Goal: Task Accomplishment & Management: Use online tool/utility

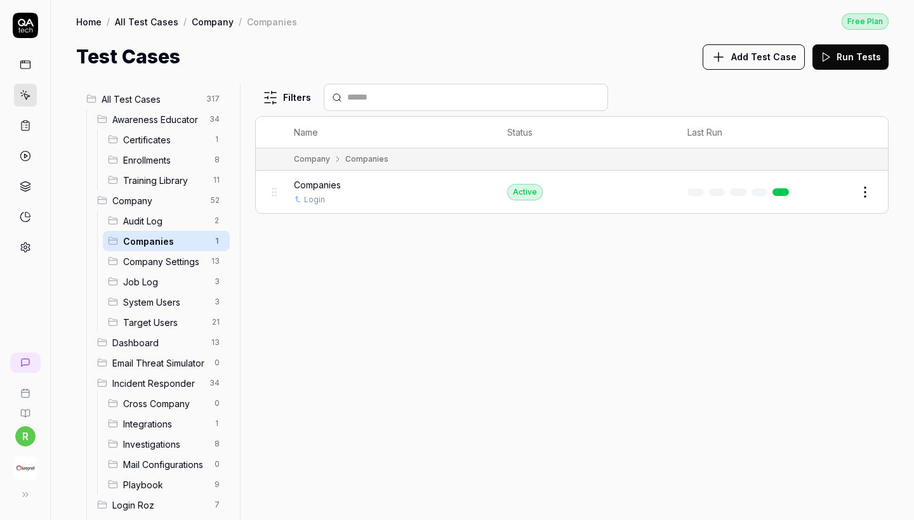
scroll to position [18, 0]
click at [183, 98] on span "All Test Cases" at bounding box center [150, 99] width 97 height 13
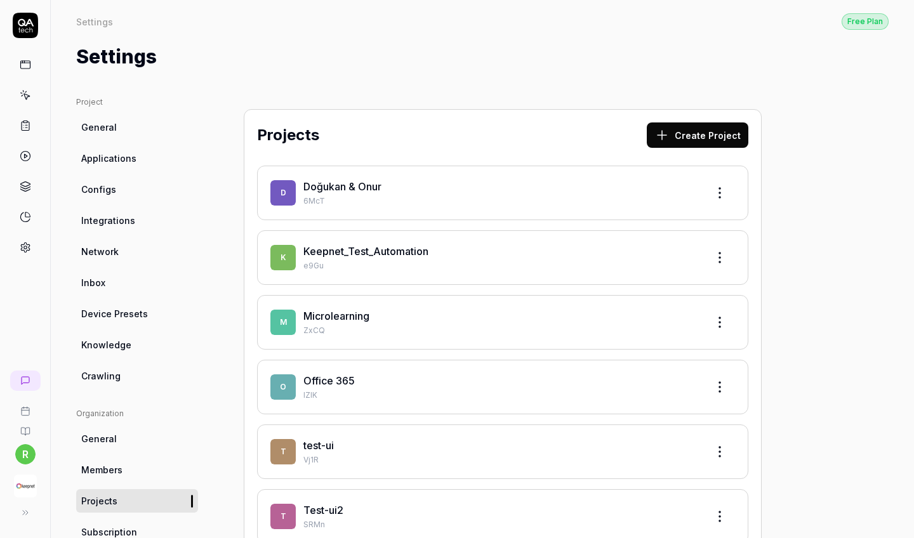
click at [341, 251] on link "Keepnet_Test_Automation" at bounding box center [365, 251] width 125 height 13
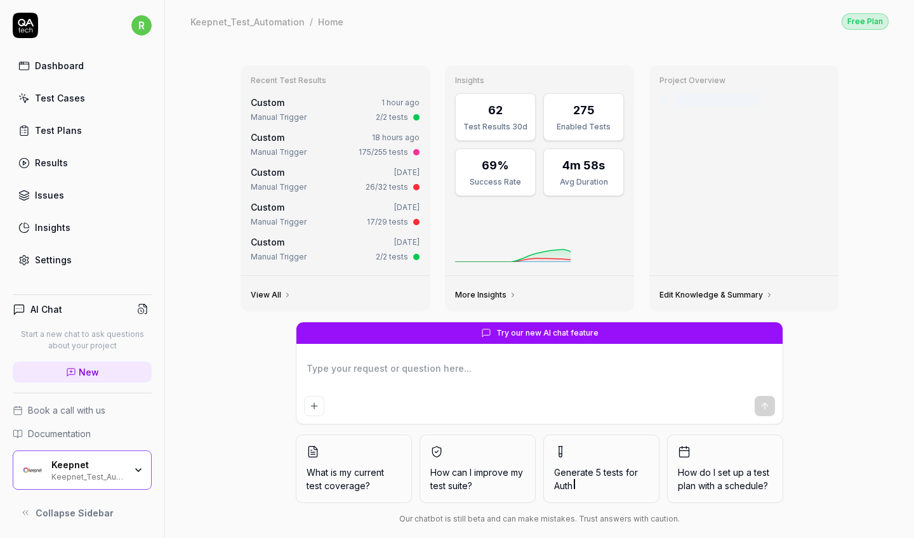
click at [67, 103] on div "Test Cases" at bounding box center [60, 97] width 50 height 13
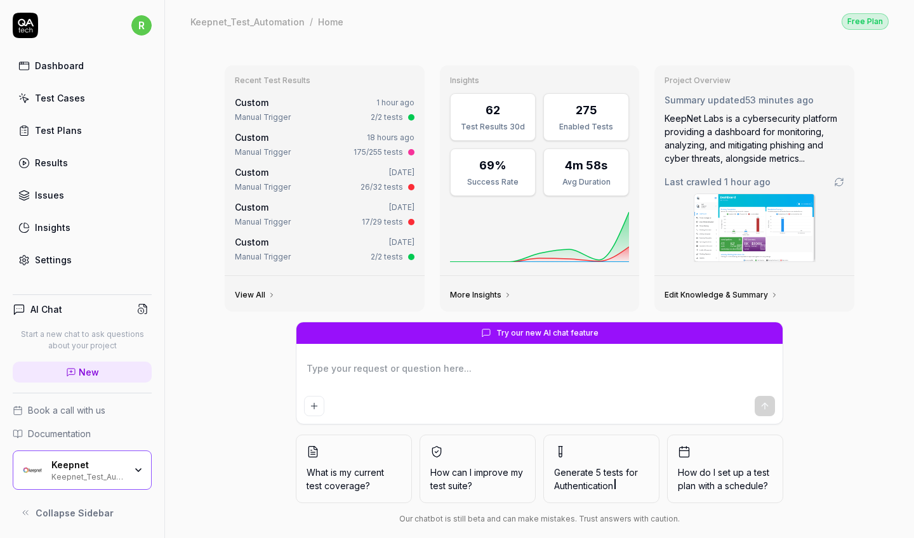
click at [67, 103] on div "Test Cases" at bounding box center [60, 97] width 50 height 13
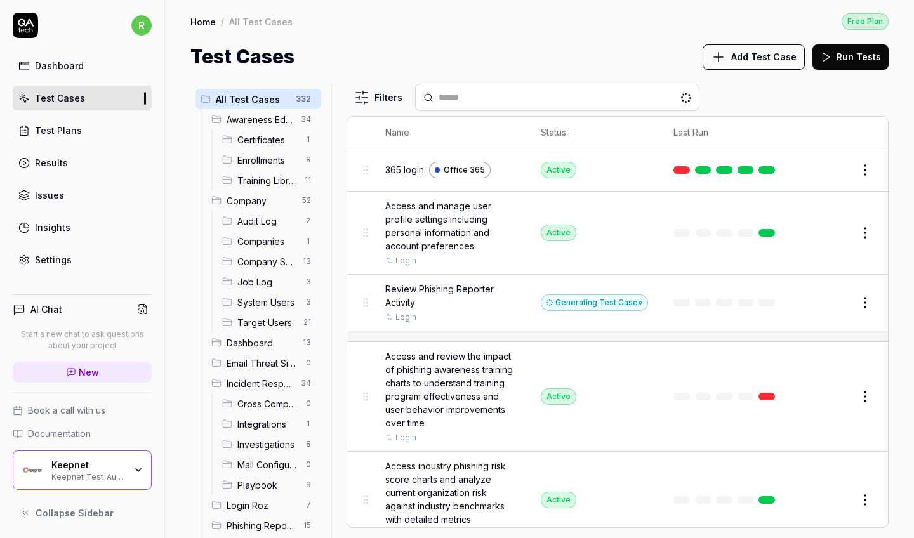
click at [258, 116] on span "Awareness Educator" at bounding box center [259, 119] width 67 height 13
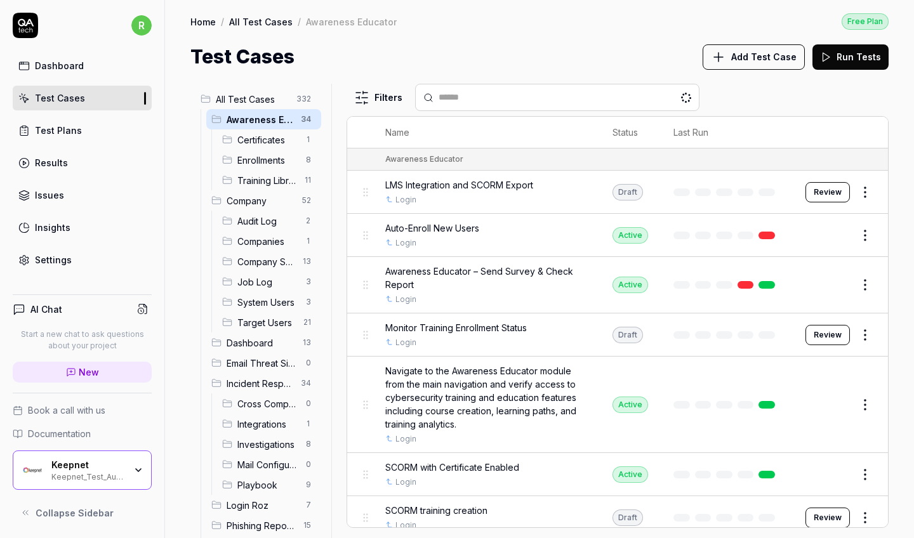
click at [866, 186] on html "r Dashboard Test Cases Test Plans Results Issues Insights Settings AI Chat Star…" at bounding box center [457, 269] width 914 height 538
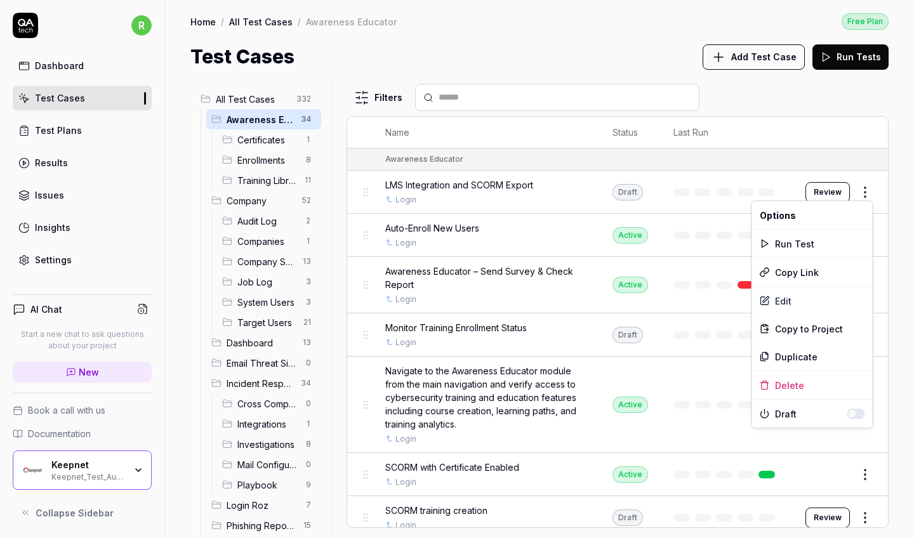
click at [858, 414] on button "button" at bounding box center [856, 414] width 18 height 10
click at [706, 325] on html "r Dashboard Test Cases Test Plans Results Issues Insights Settings AI Chat Star…" at bounding box center [457, 269] width 914 height 538
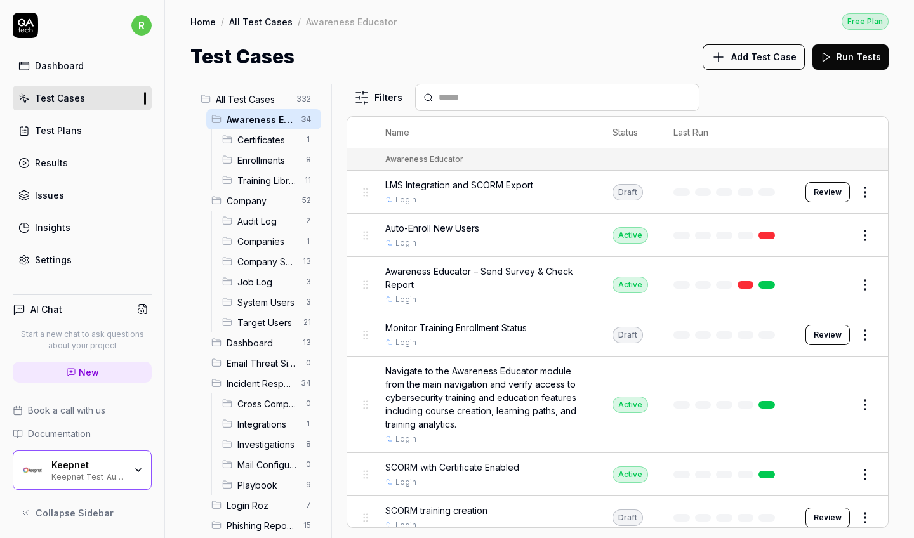
click at [870, 332] on html "r Dashboard Test Cases Test Plans Results Issues Insights Settings AI Chat Star…" at bounding box center [457, 269] width 914 height 538
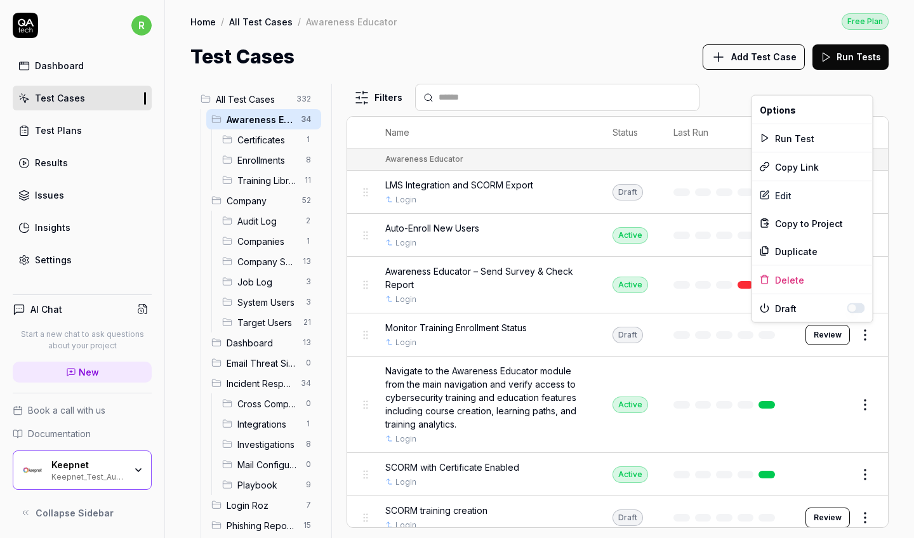
click at [859, 309] on button "button" at bounding box center [856, 308] width 18 height 10
click at [855, 458] on html "r Dashboard Test Cases Test Plans Results Issues Insights Settings AI Chat Star…" at bounding box center [457, 269] width 914 height 538
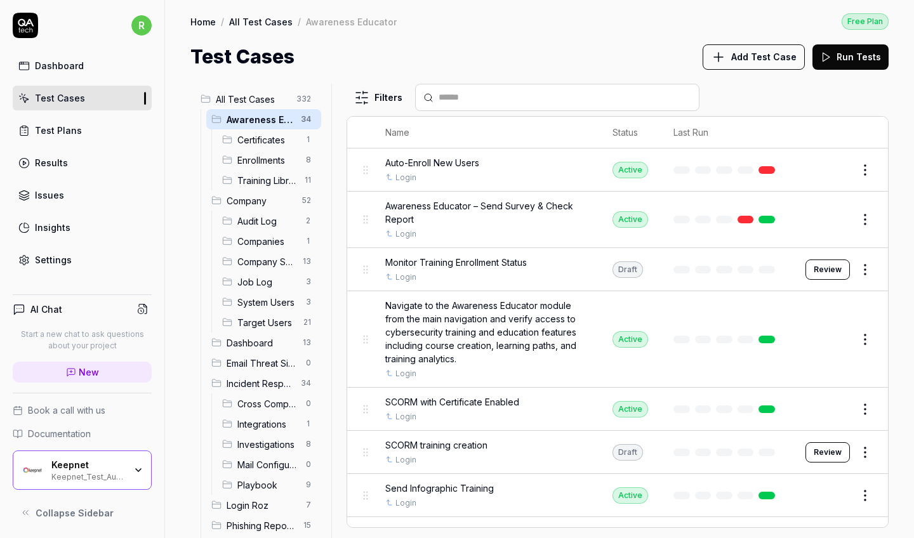
scroll to position [87, 0]
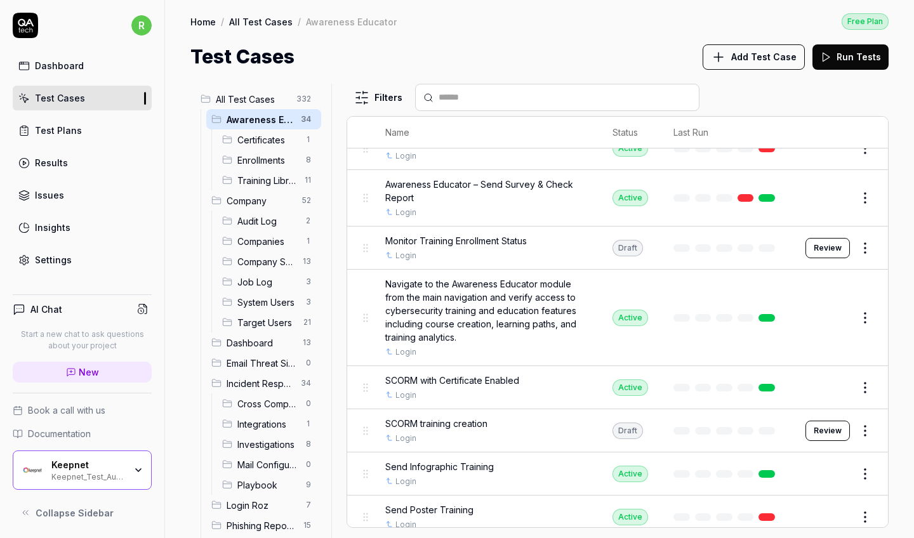
click at [865, 426] on html "r Dashboard Test Cases Test Plans Results Issues Insights Settings AI Chat Star…" at bounding box center [457, 269] width 914 height 538
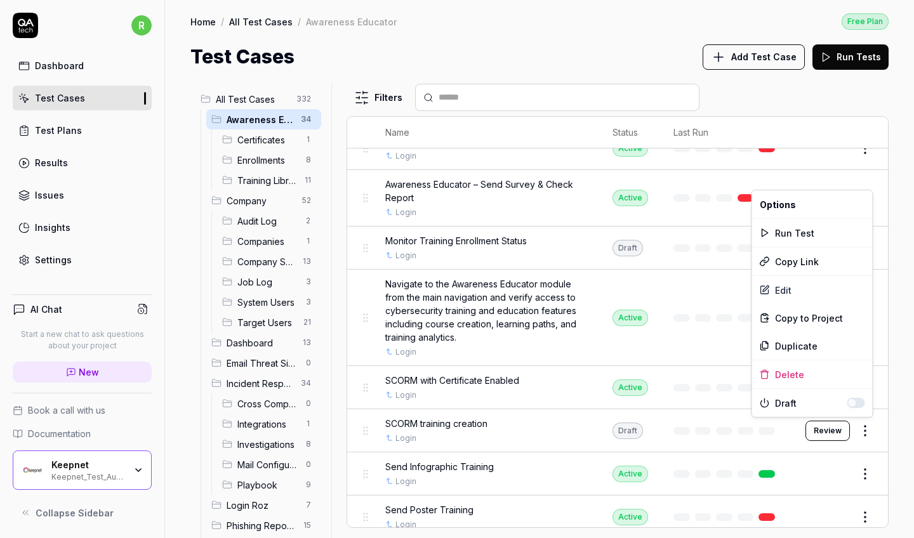
click at [855, 401] on button "button" at bounding box center [856, 403] width 18 height 10
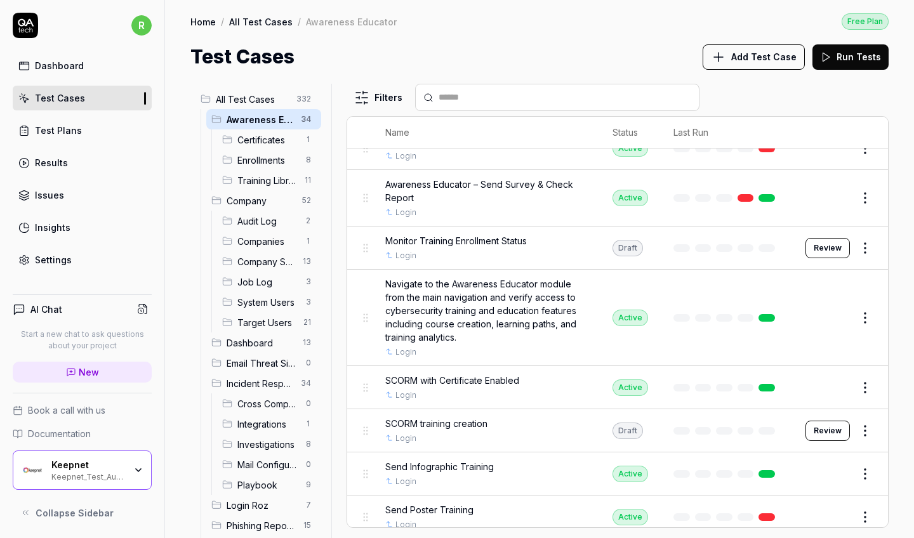
click at [849, 469] on html "r Dashboard Test Cases Test Plans Results Issues Insights Settings AI Chat Star…" at bounding box center [457, 269] width 914 height 538
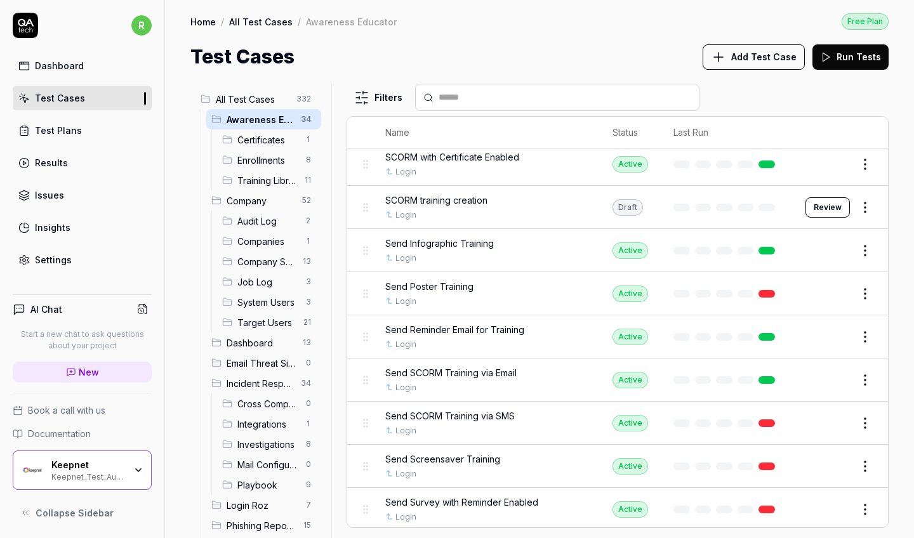
scroll to position [484, 0]
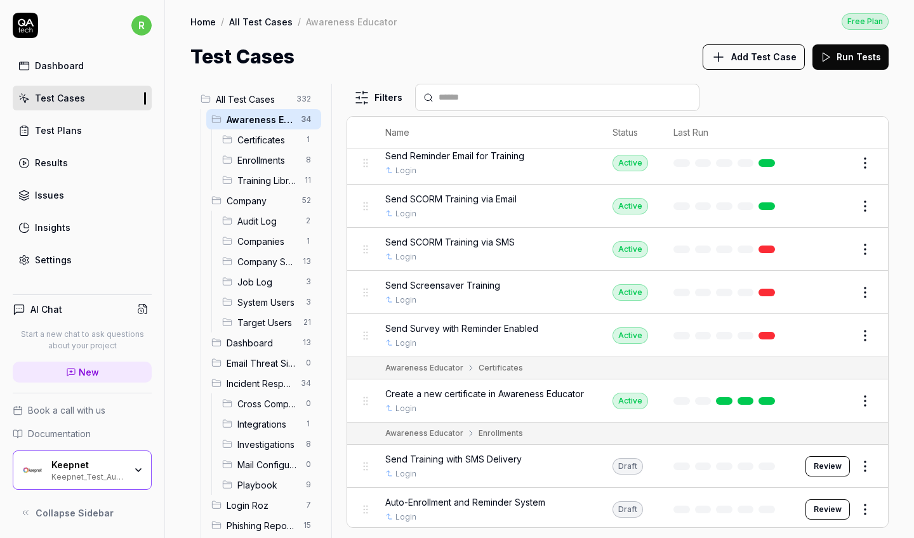
click at [862, 451] on body "r Dashboard Test Cases Test Plans Results Issues Insights Settings AI Chat Star…" at bounding box center [457, 269] width 914 height 538
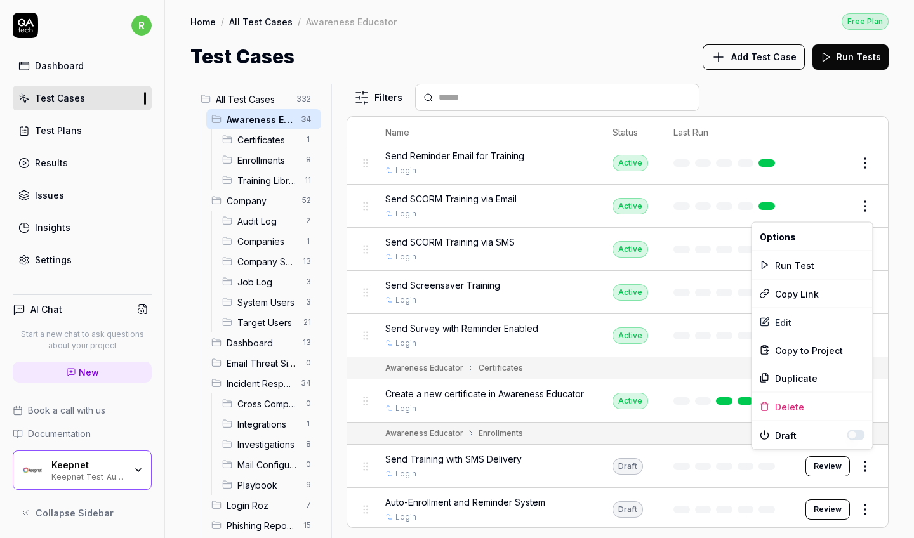
click at [857, 436] on button "button" at bounding box center [856, 435] width 18 height 10
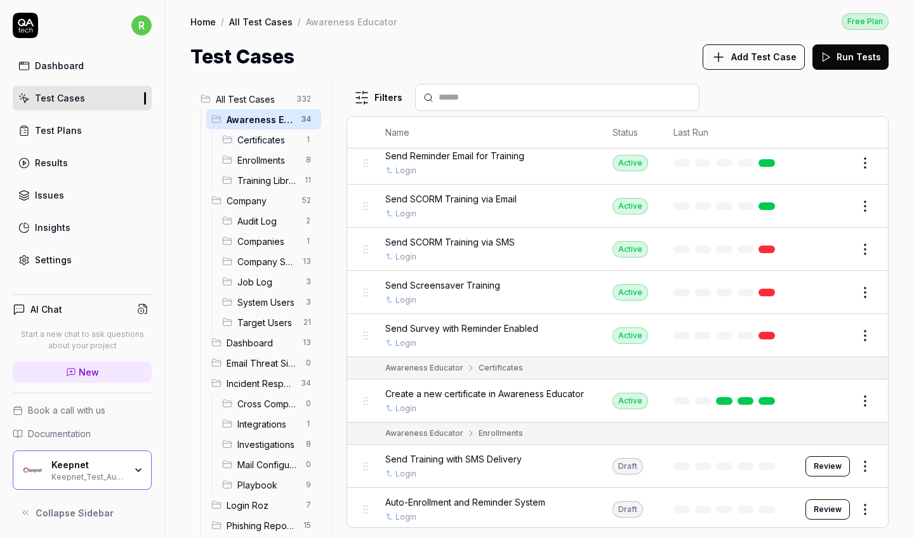
click at [775, 462] on html "r Dashboard Test Cases Test Plans Results Issues Insights Settings AI Chat Star…" at bounding box center [457, 269] width 914 height 538
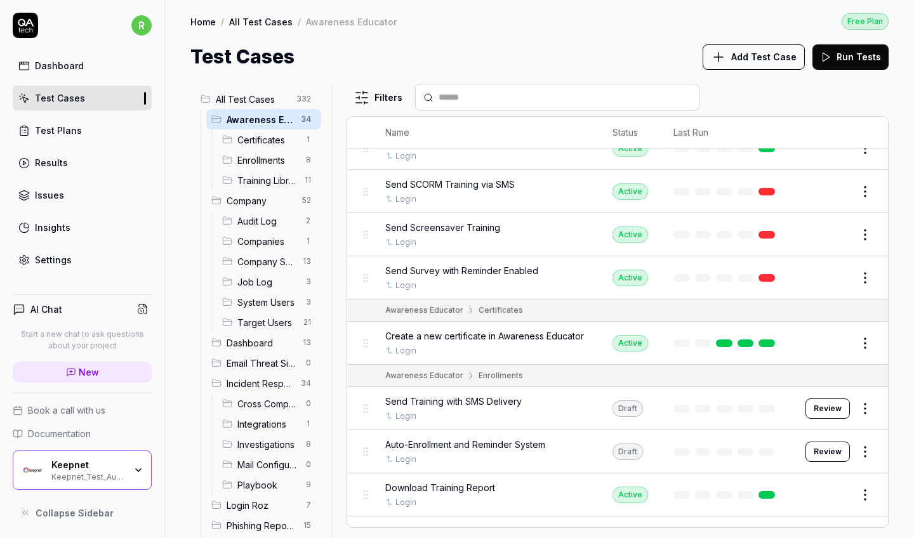
scroll to position [564, 0]
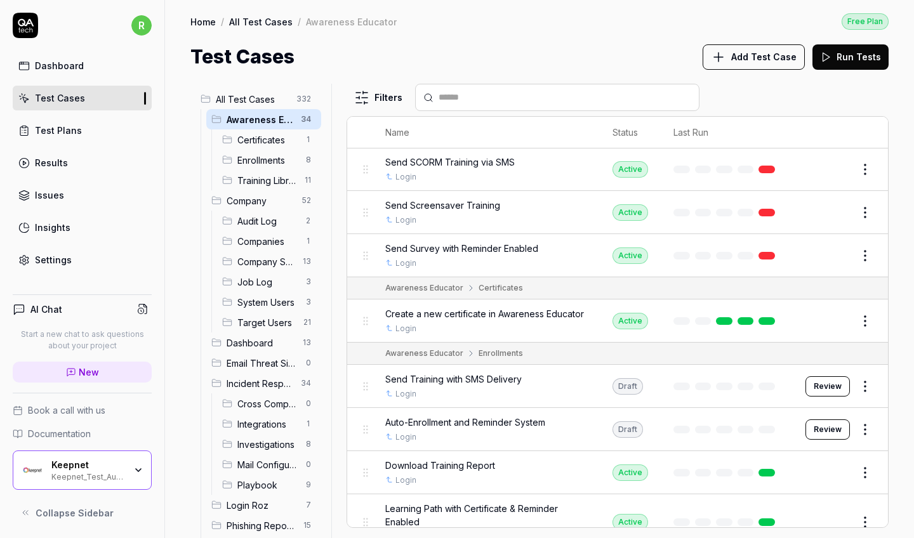
click at [863, 424] on html "r Dashboard Test Cases Test Plans Results Issues Insights Settings AI Chat Star…" at bounding box center [457, 269] width 914 height 538
click at [721, 436] on html "r Dashboard Test Cases Test Plans Results Issues Insights Settings AI Chat Star…" at bounding box center [457, 269] width 914 height 538
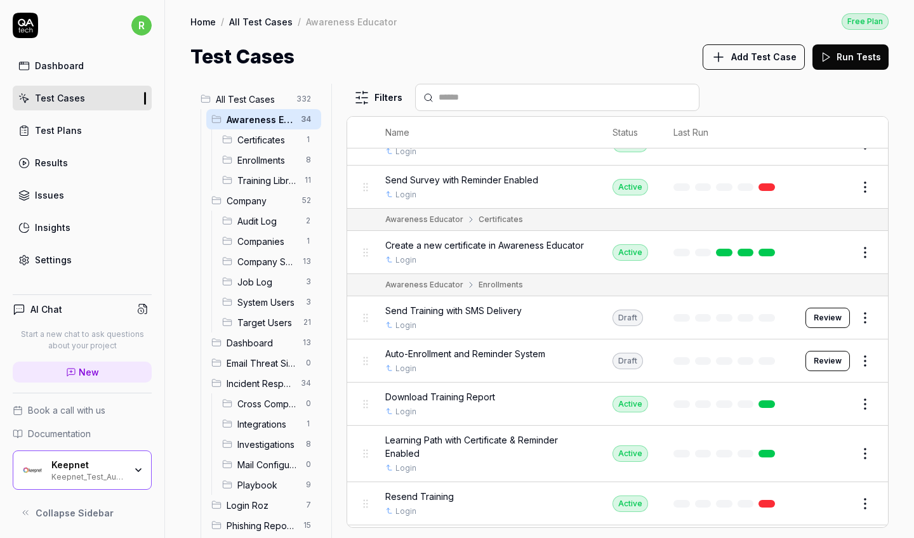
scroll to position [672, 0]
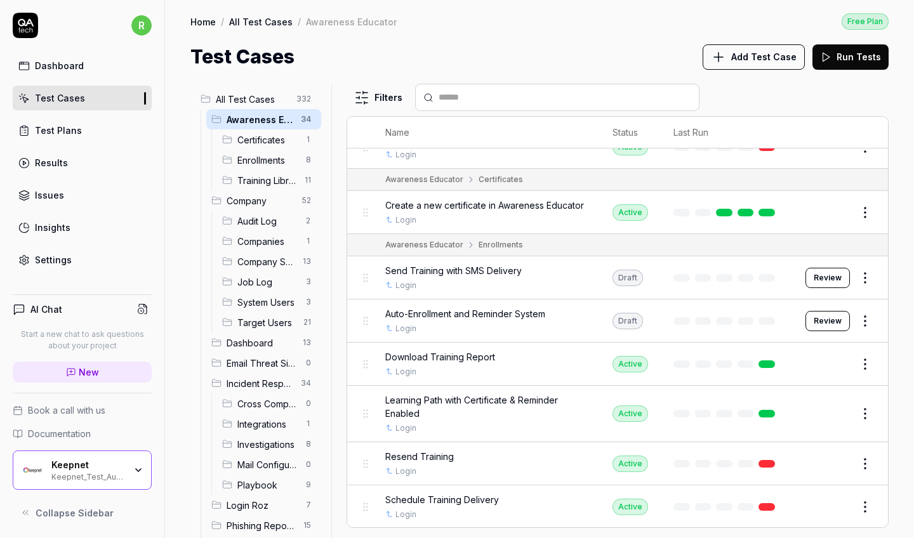
click at [863, 316] on html "r Dashboard Test Cases Test Plans Results Issues Insights Settings AI Chat Star…" at bounding box center [457, 269] width 914 height 538
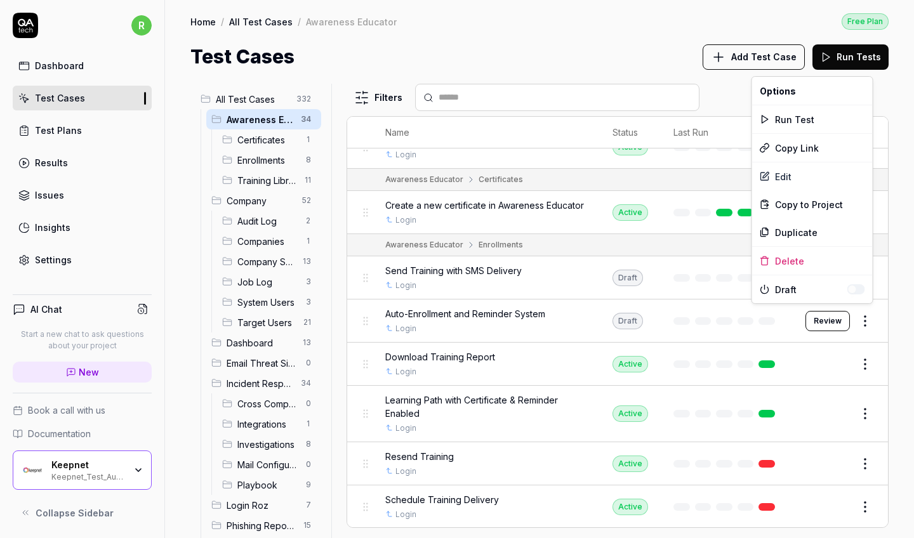
click at [653, 263] on html "r Dashboard Test Cases Test Plans Results Issues Insights Settings AI Chat Star…" at bounding box center [457, 269] width 914 height 538
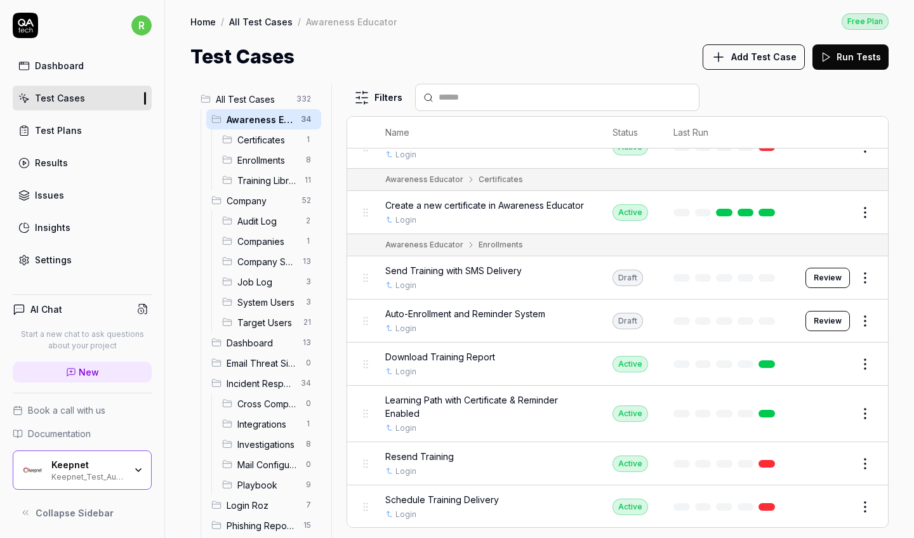
click at [869, 271] on html "r Dashboard Test Cases Test Plans Results Issues Insights Settings AI Chat Star…" at bounding box center [457, 269] width 914 height 538
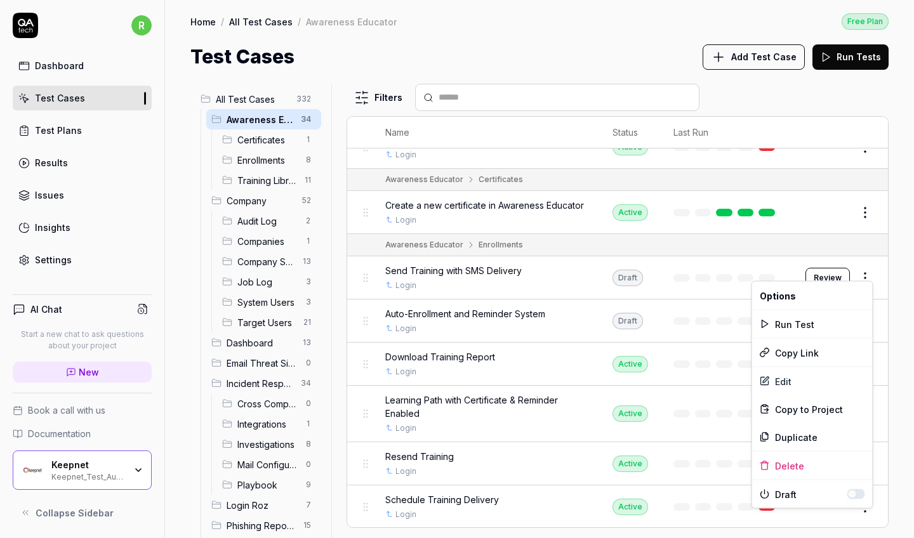
click at [861, 489] on button "button" at bounding box center [856, 494] width 18 height 10
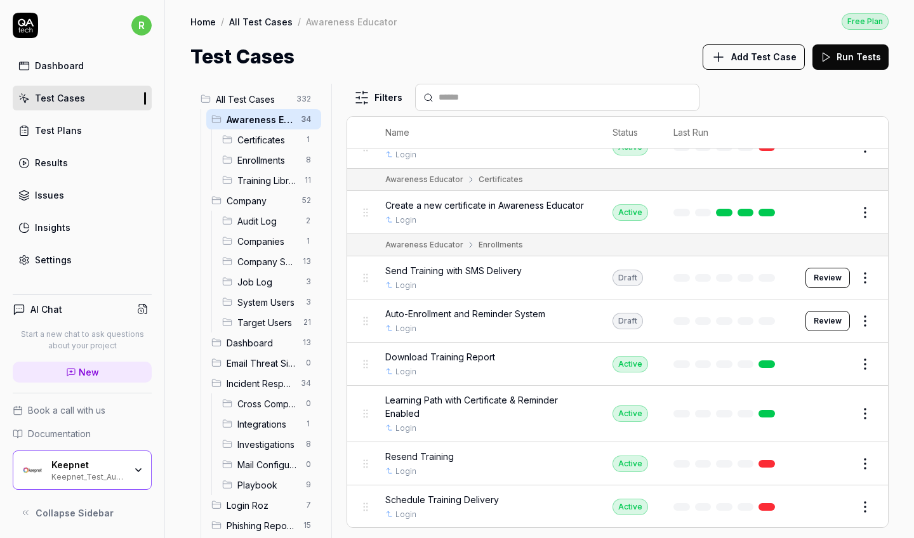
click at [678, 331] on html "r Dashboard Test Cases Test Plans Results Issues Insights Settings AI Chat Star…" at bounding box center [457, 269] width 914 height 538
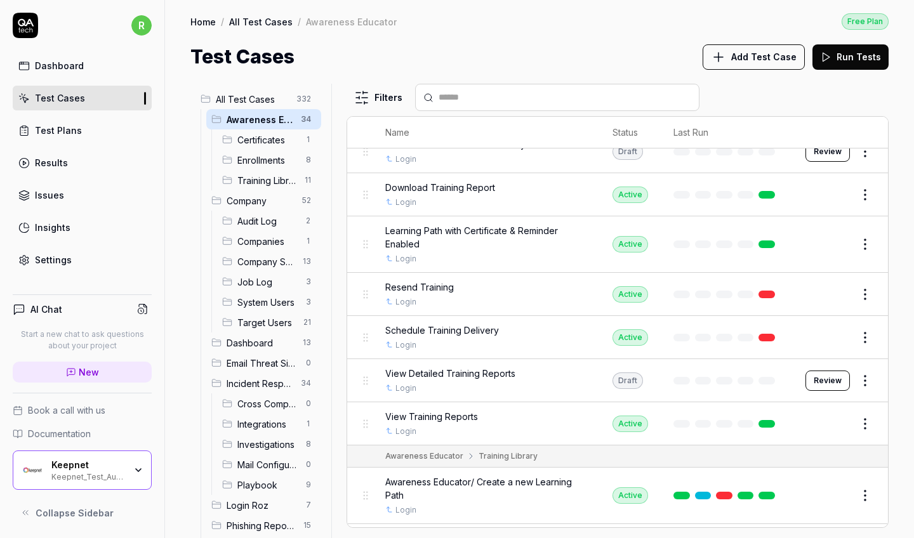
scroll to position [863, 0]
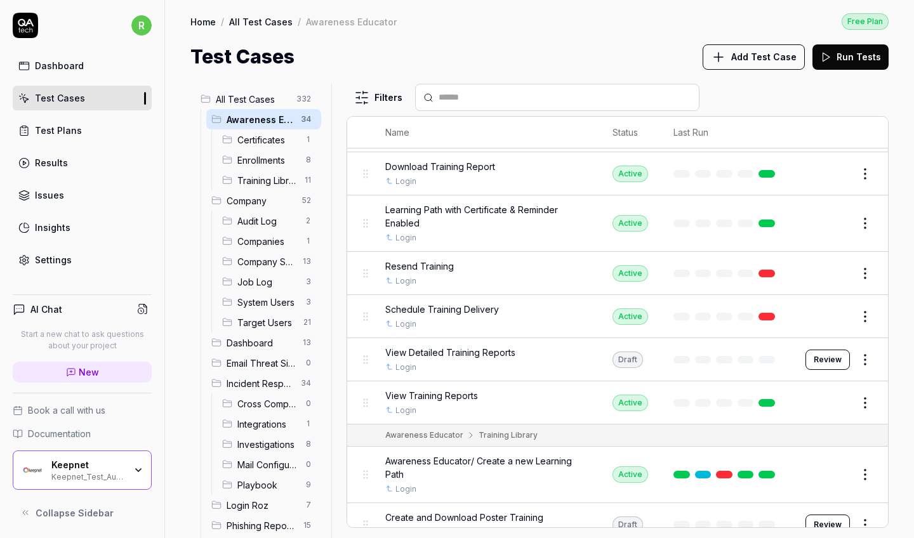
click at [862, 351] on html "r Dashboard Test Cases Test Plans Results Issues Insights Settings AI Chat Star…" at bounding box center [457, 269] width 914 height 538
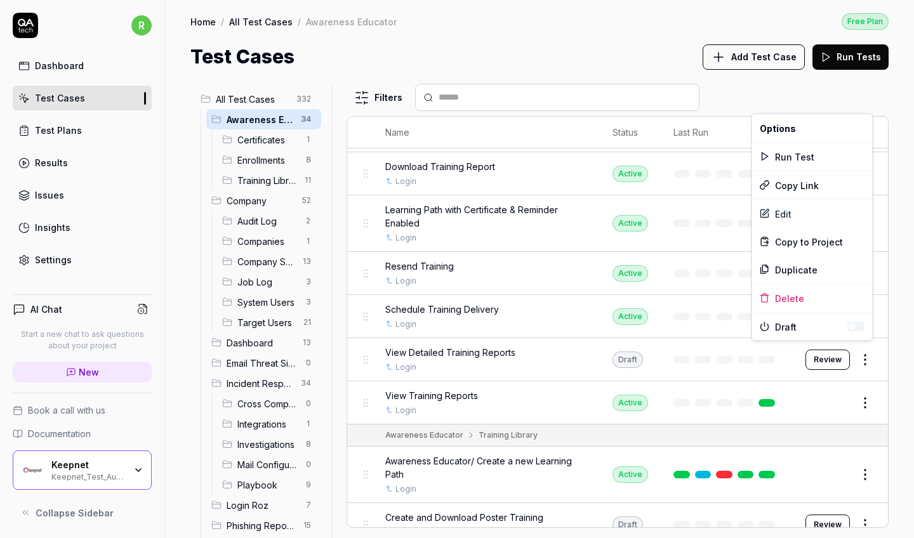
click at [605, 347] on html "r Dashboard Test Cases Test Plans Results Issues Insights Settings AI Chat Star…" at bounding box center [457, 269] width 914 height 538
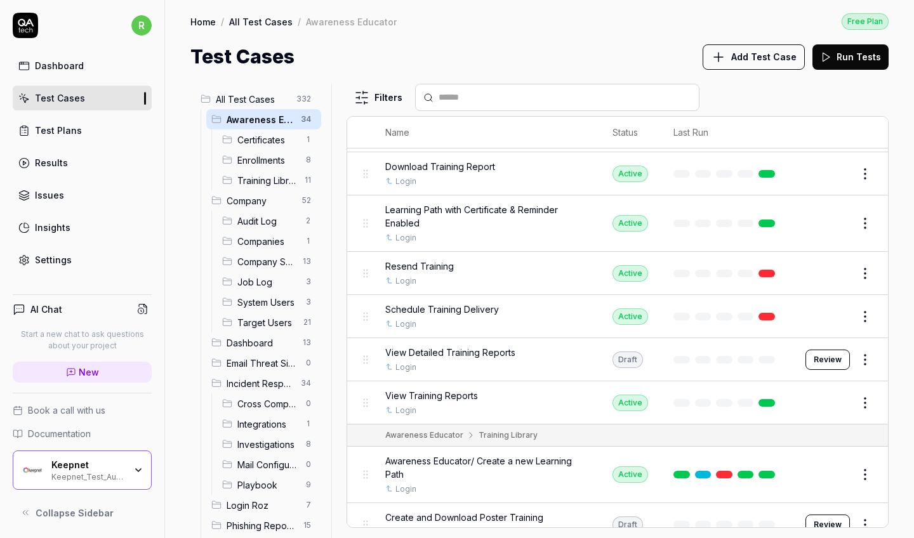
click at [503, 346] on span "View Detailed Training Reports" at bounding box center [450, 352] width 130 height 13
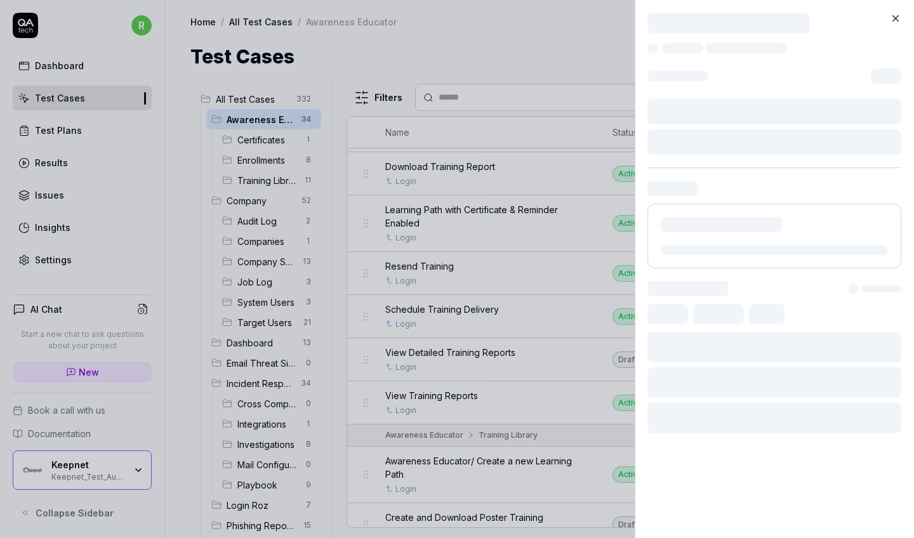
click at [895, 18] on icon at bounding box center [894, 18] width 11 height 11
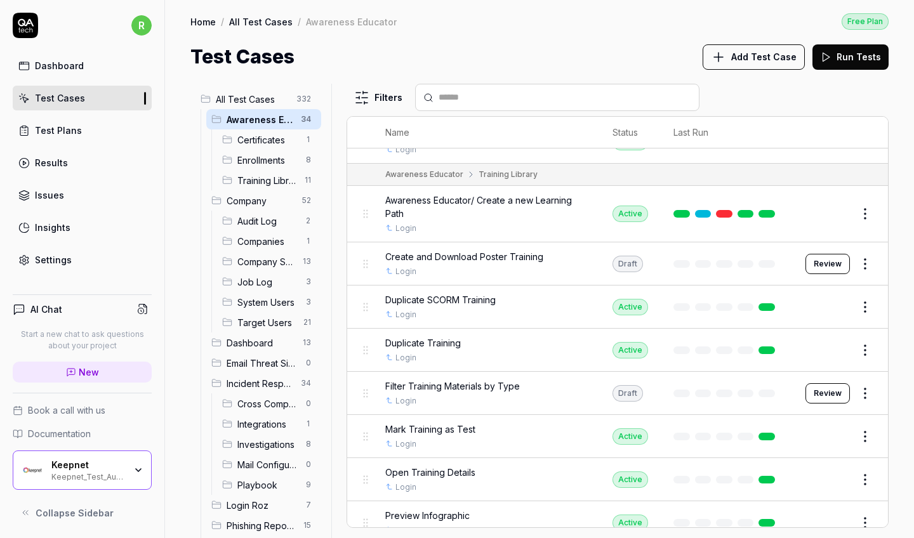
scroll to position [1140, 0]
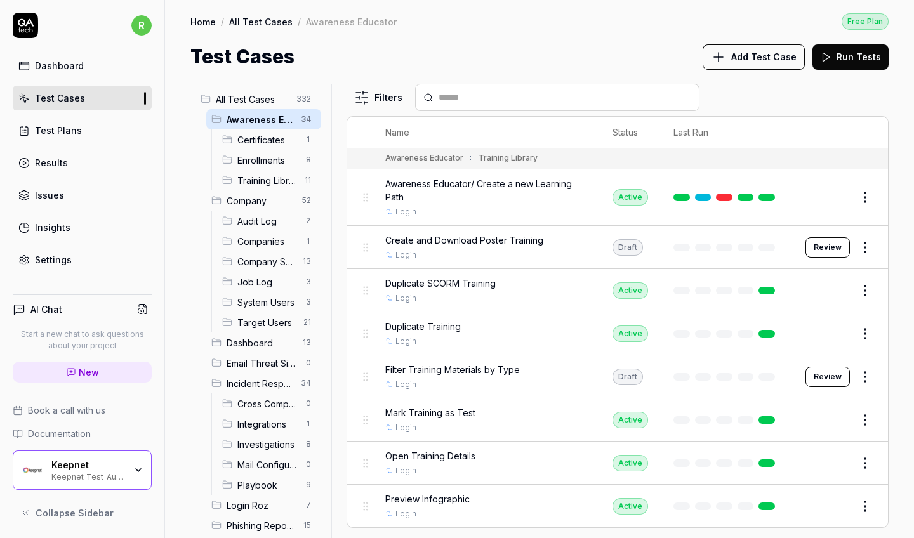
click at [866, 235] on html "r Dashboard Test Cases Test Plans Results Issues Insights Settings AI Chat Star…" at bounding box center [457, 269] width 914 height 538
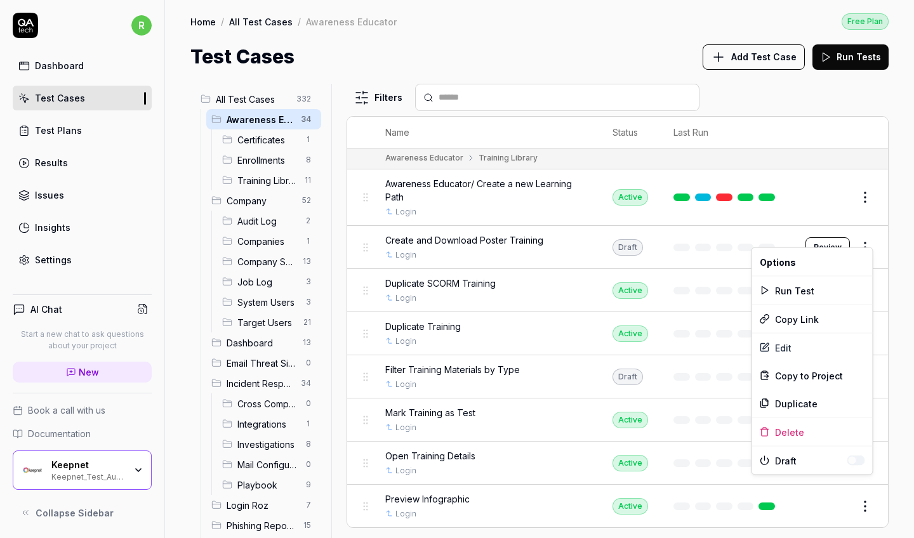
click at [690, 393] on html "r Dashboard Test Cases Test Plans Results Issues Insights Settings AI Chat Star…" at bounding box center [457, 269] width 914 height 538
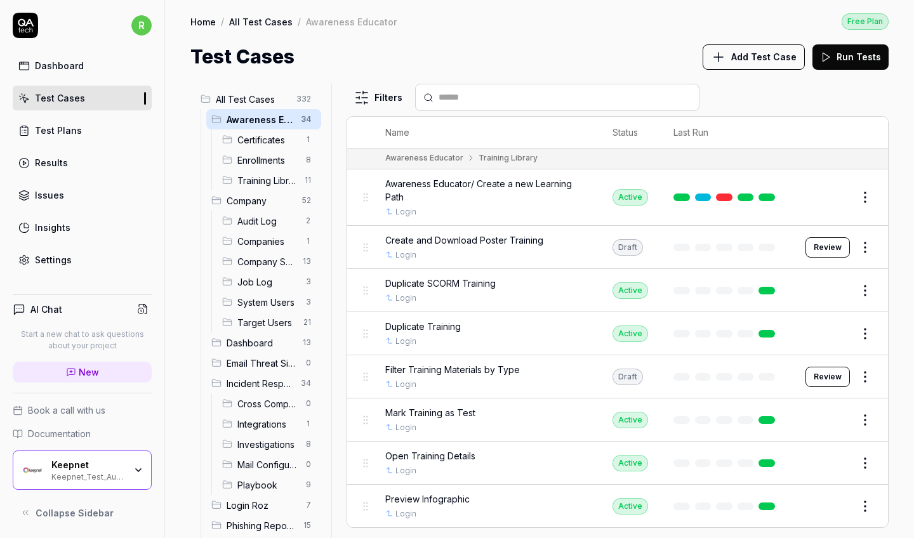
click at [857, 369] on html "r Dashboard Test Cases Test Plans Results Issues Insights Settings AI Chat Star…" at bounding box center [457, 269] width 914 height 538
click at [763, 415] on html "r Dashboard Test Cases Test Plans Results Issues Insights Settings AI Chat Star…" at bounding box center [457, 269] width 914 height 538
click at [634, 369] on div "Draft" at bounding box center [627, 377] width 30 height 16
click at [460, 363] on span "Filter Training Materials by Type" at bounding box center [452, 369] width 134 height 13
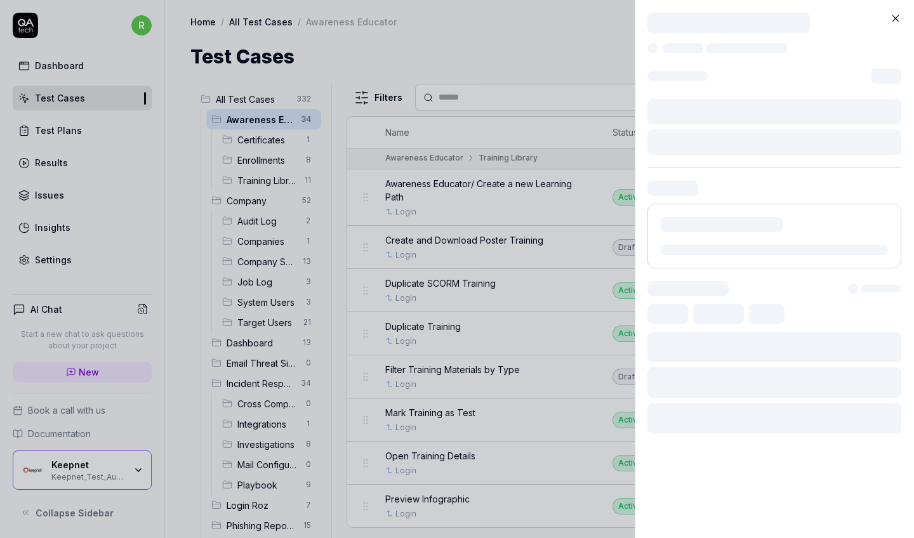
click at [898, 16] on icon at bounding box center [894, 18] width 11 height 11
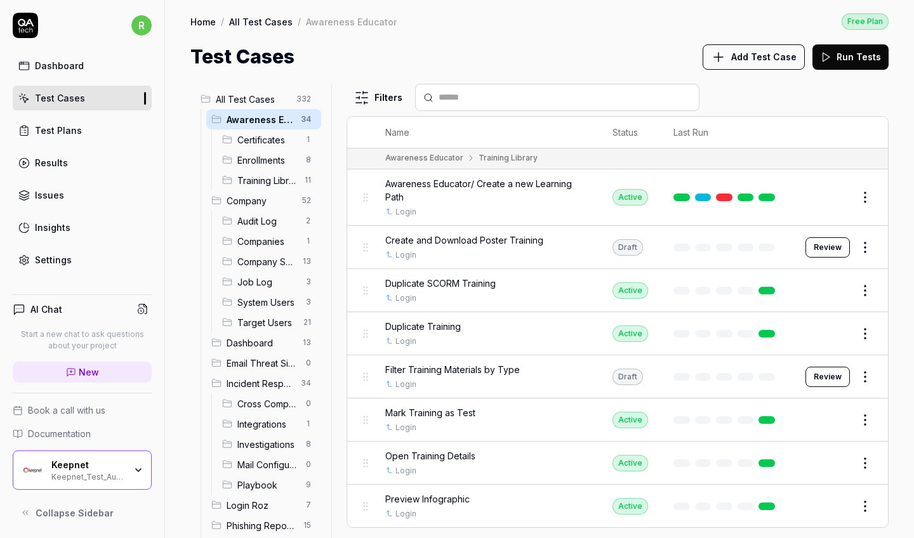
click at [832, 373] on button "Review" at bounding box center [827, 377] width 44 height 20
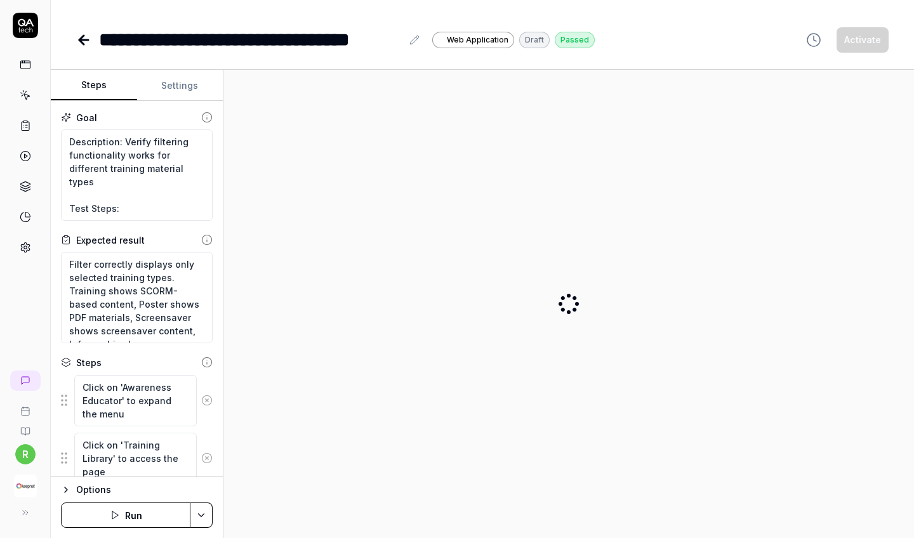
type textarea "*"
